Goal: Task Accomplishment & Management: Use online tool/utility

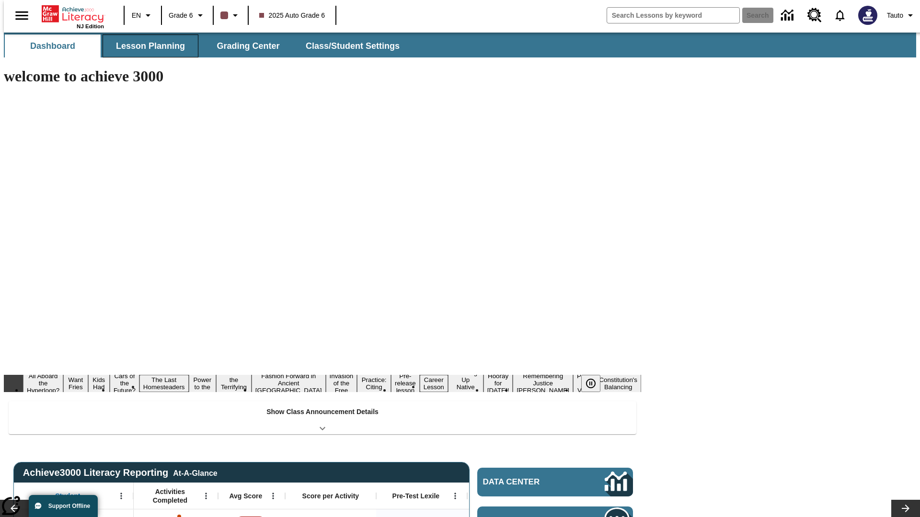
click at [147, 46] on button "Lesson Planning" at bounding box center [151, 45] width 96 height 23
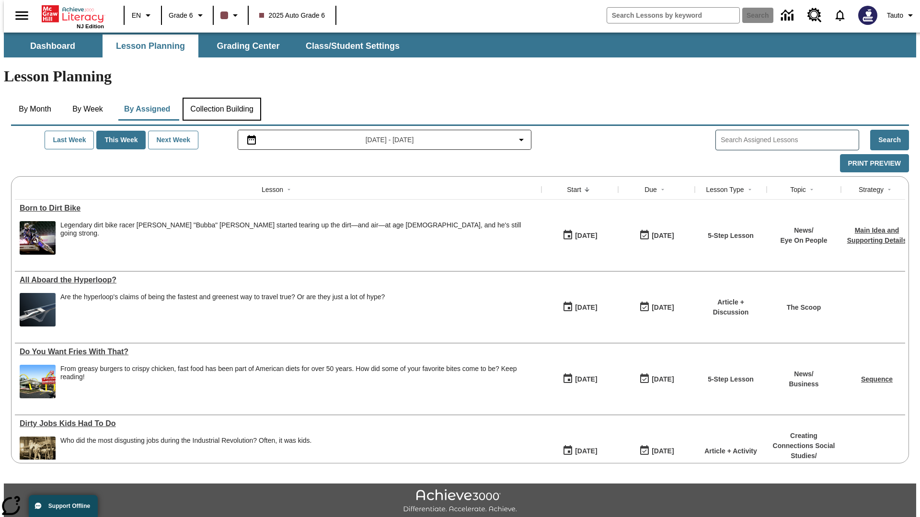
click at [221, 98] on button "Collection Building" at bounding box center [222, 109] width 79 height 23
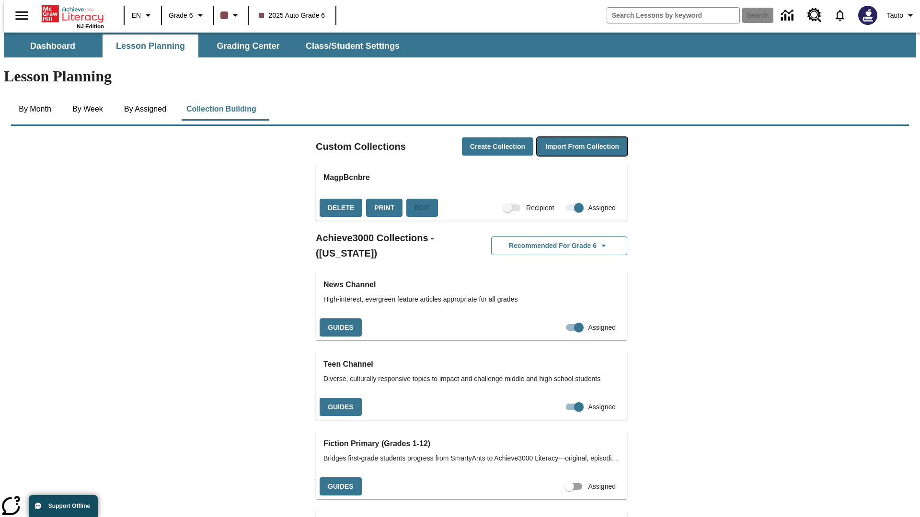
click at [565, 138] on button "Import from Collection" at bounding box center [582, 147] width 90 height 19
